Goal: Find specific page/section: Find specific page/section

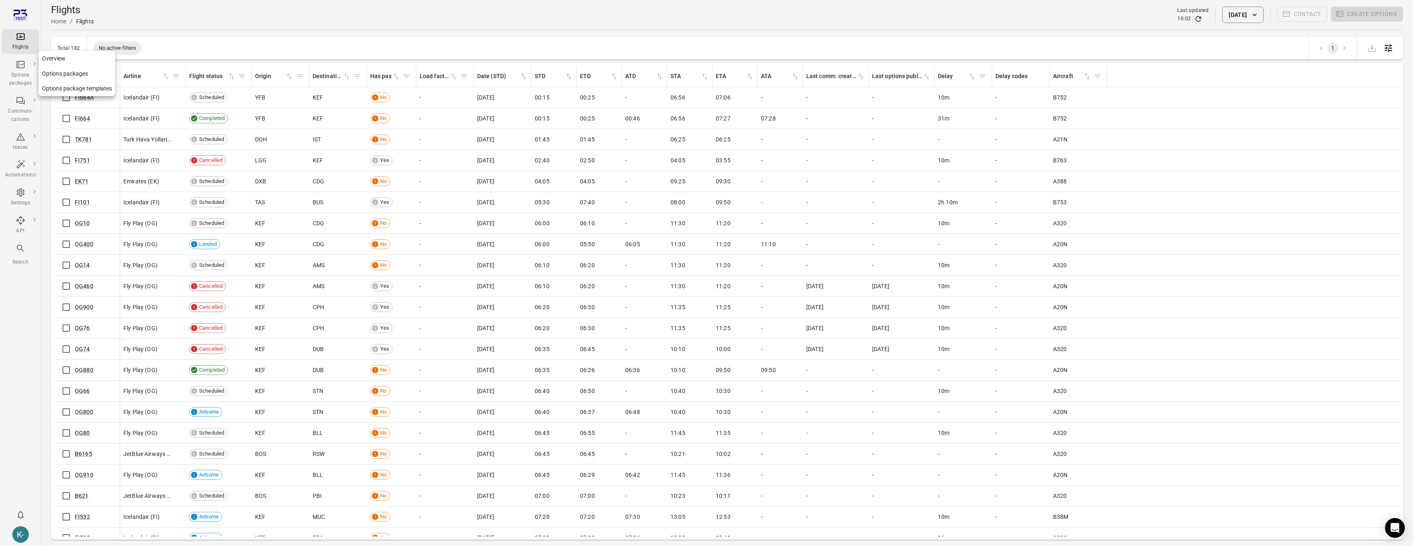
click at [56, 74] on link "Options packages" at bounding box center [77, 73] width 76 height 15
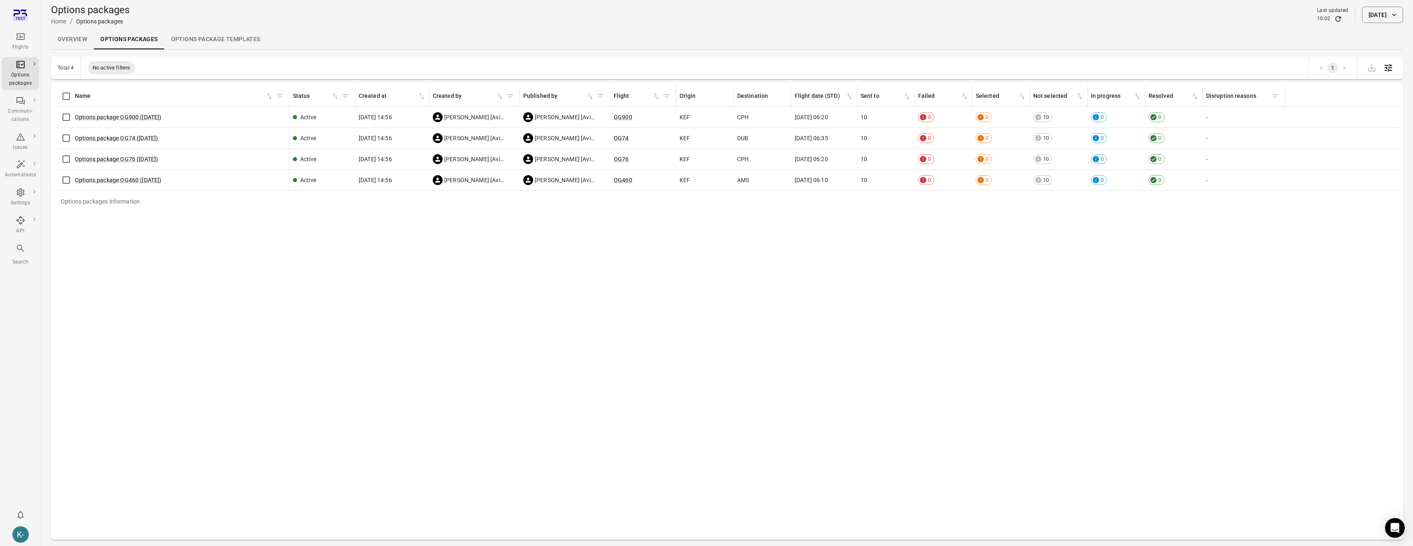
click at [1367, 12] on button "[DATE]" at bounding box center [1382, 15] width 41 height 16
click at [1354, 120] on button "19" at bounding box center [1356, 124] width 15 height 15
click at [1386, 202] on button "Apply" at bounding box center [1389, 202] width 28 height 17
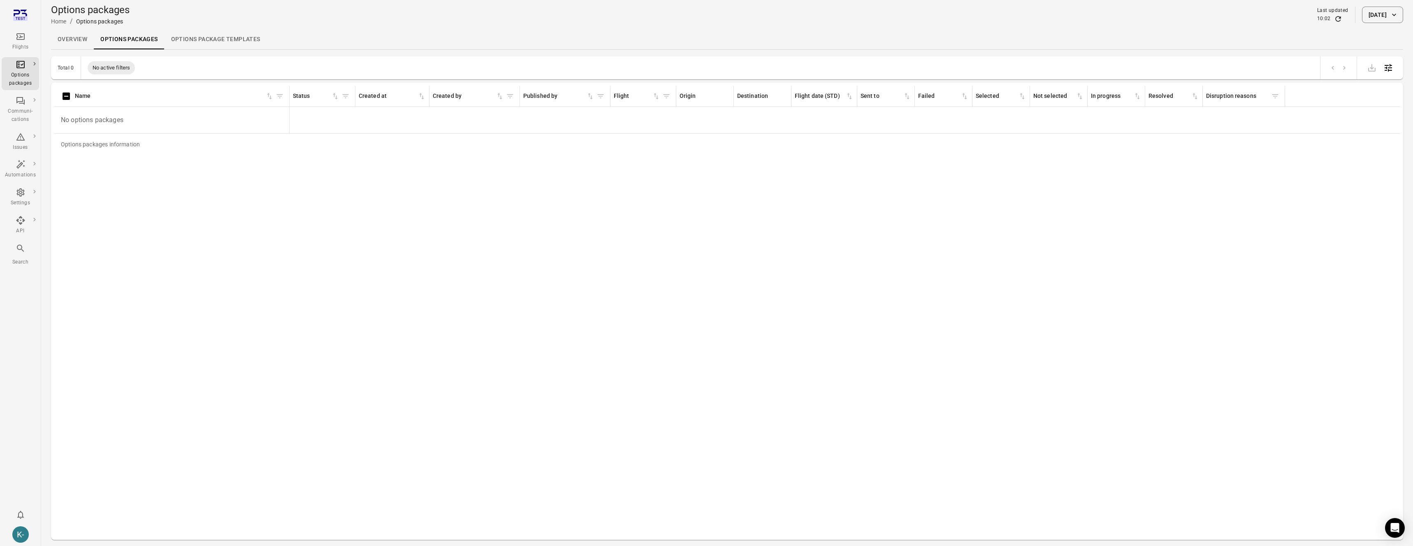
click at [1372, 21] on button "[DATE]" at bounding box center [1382, 15] width 41 height 16
click at [1325, 122] on button "17" at bounding box center [1324, 124] width 15 height 15
click at [1384, 196] on button "Apply" at bounding box center [1389, 202] width 28 height 17
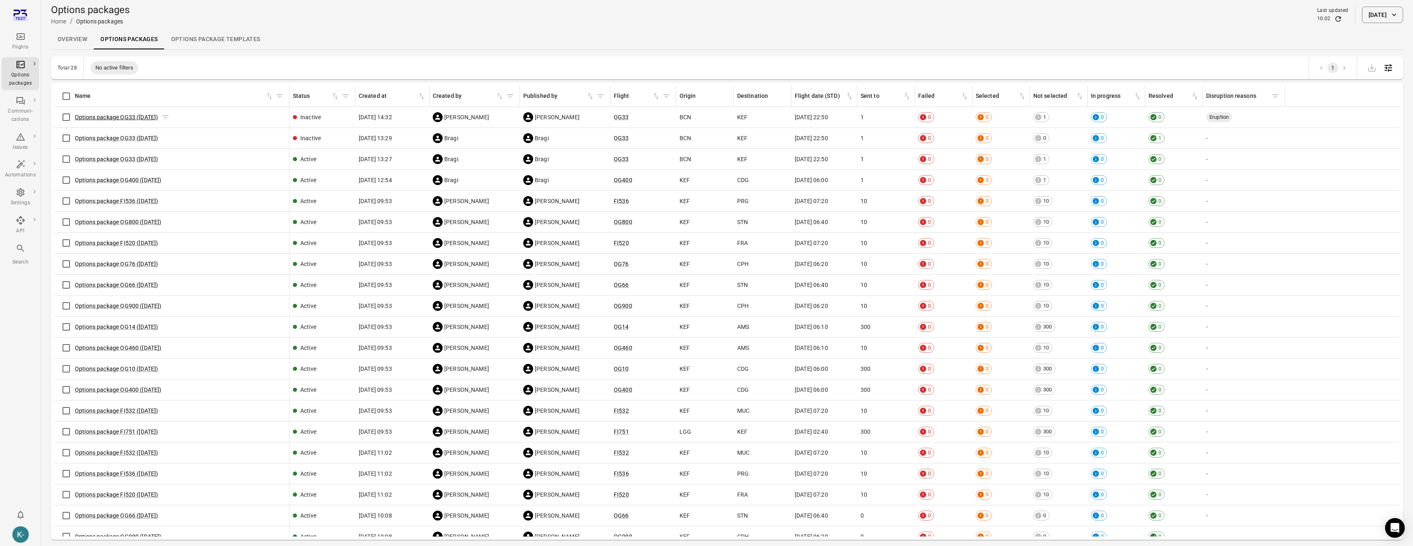
click at [126, 116] on link "Options package OG33 ([DATE])" at bounding box center [116, 117] width 83 height 7
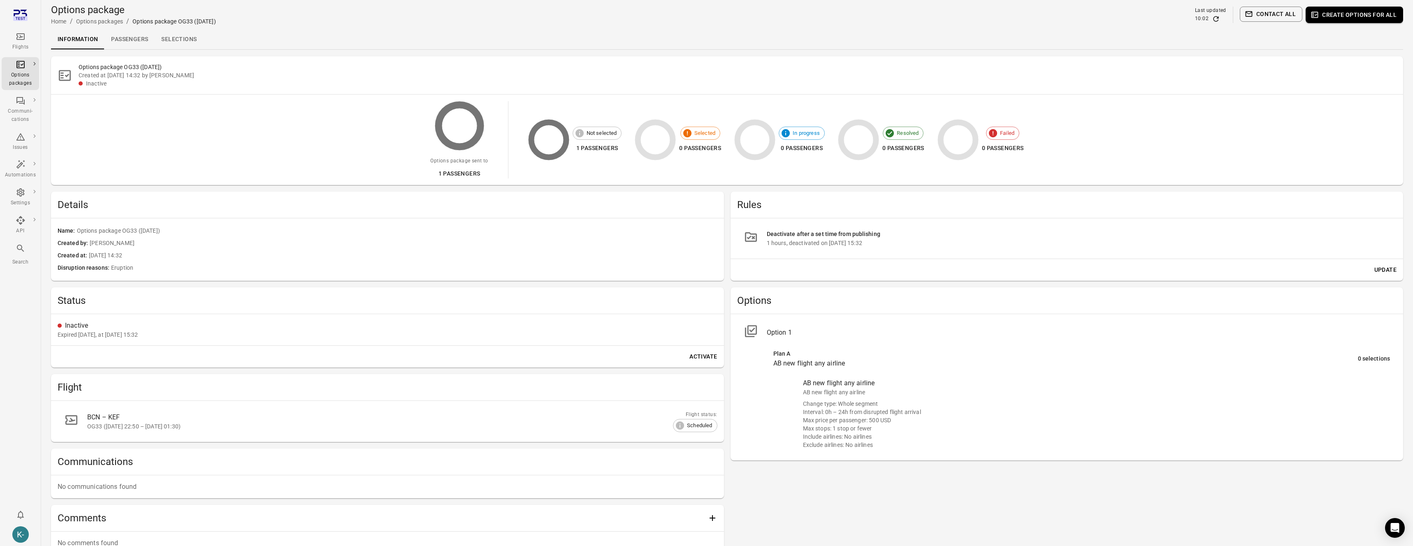
click at [305, 378] on div "Flight" at bounding box center [387, 387] width 673 height 26
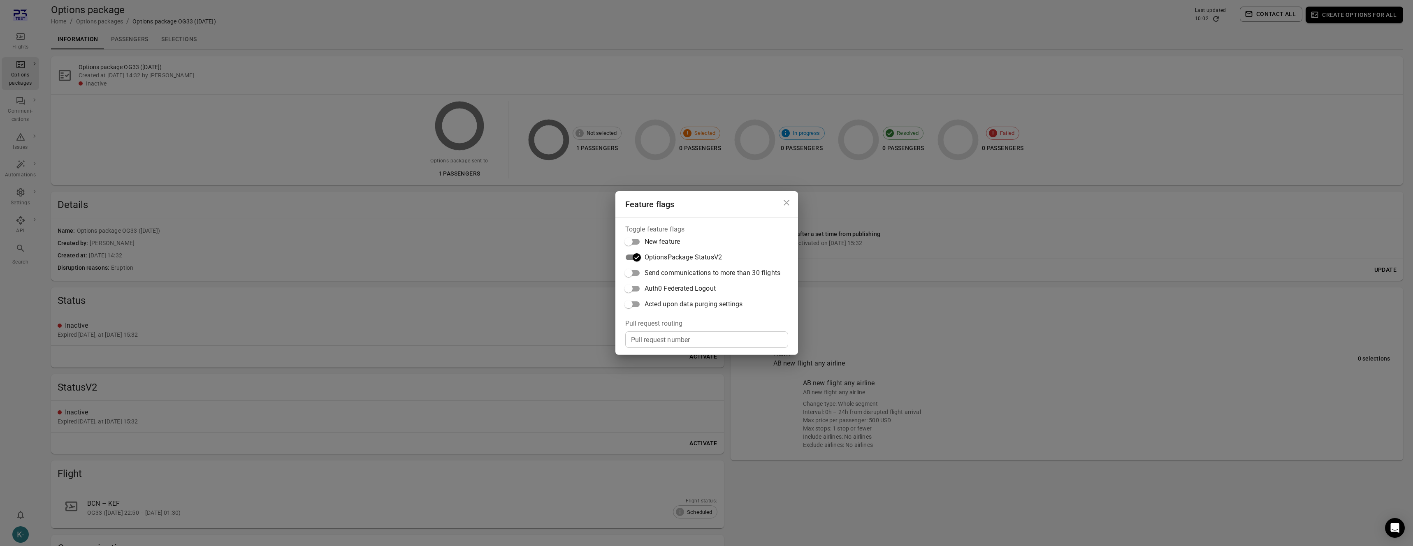
click at [394, 319] on div "Feature flags Toggle feature flags New feature OptionsPackage StatusV2 Send com…" at bounding box center [706, 273] width 1413 height 546
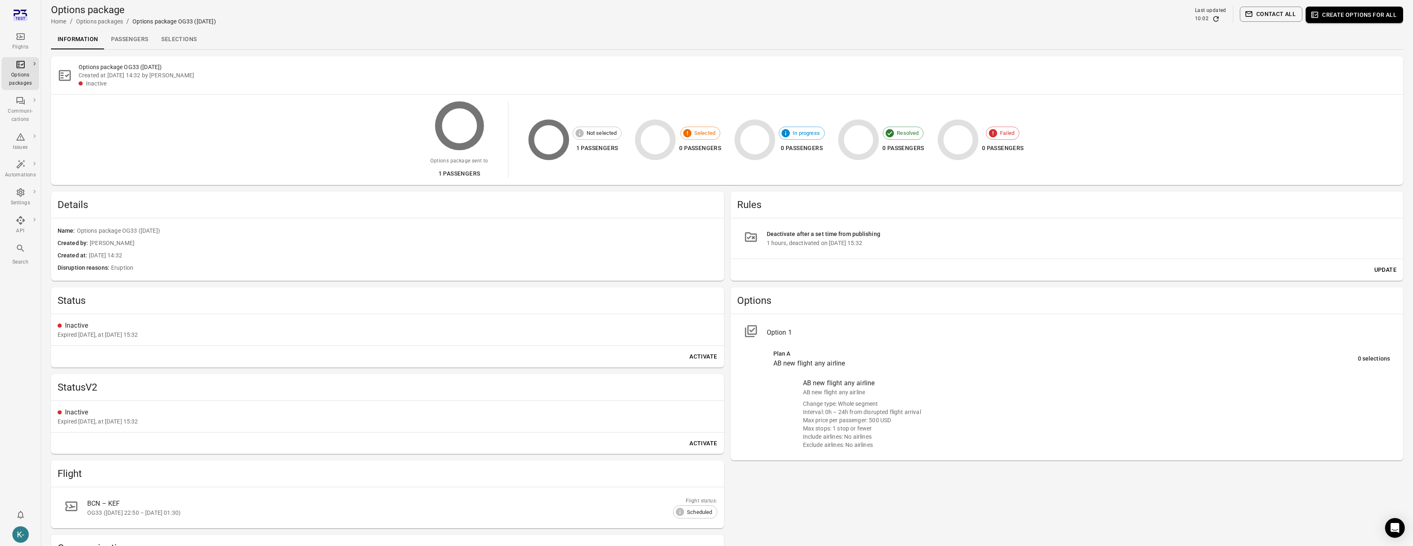
click at [779, 287] on div "Options" at bounding box center [1066, 300] width 673 height 26
